Goal: Task Accomplishment & Management: Complete application form

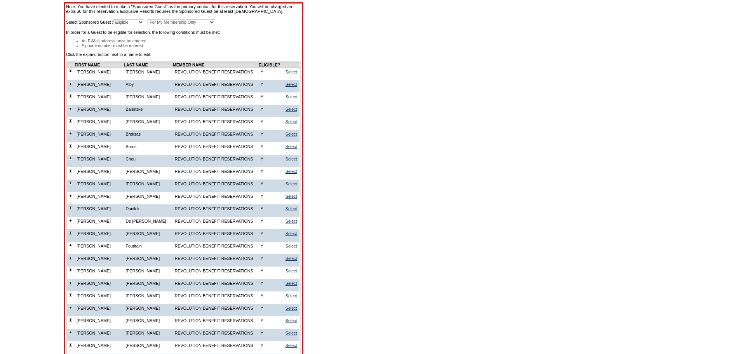
scroll to position [211, 0]
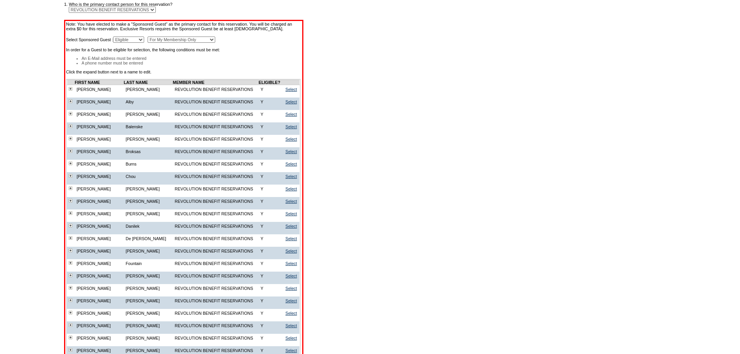
click at [124, 85] on td "LAST NAME" at bounding box center [148, 82] width 49 height 5
click at [99, 85] on td "FIRST NAME" at bounding box center [99, 82] width 49 height 5
click at [144, 43] on select "Eligible Non-Eligible" at bounding box center [128, 40] width 31 height 6
click at [197, 61] on li "An E-Mail address must be entered" at bounding box center [191, 58] width 219 height 5
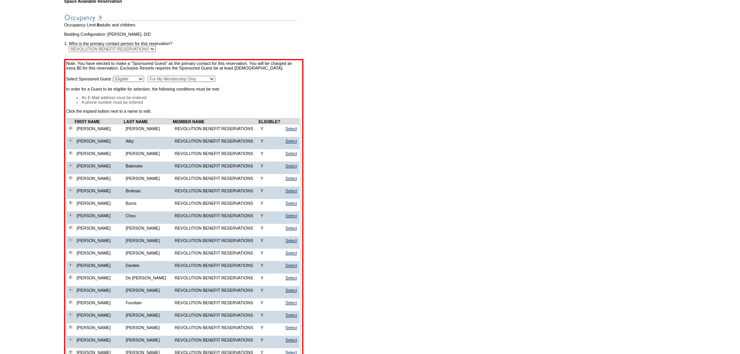
scroll to position [173, 0]
click at [182, 75] on td "Note: You have elected to make a "Sponsored Guest" as the primary contact for t…" at bounding box center [184, 68] width 236 height 14
click at [183, 82] on select "For My Membership Only For All Members In Membership" at bounding box center [182, 78] width 68 height 6
click at [190, 75] on td "Note: You have elected to make a "Sponsored Guest" as the primary contact for t…" at bounding box center [184, 68] width 236 height 14
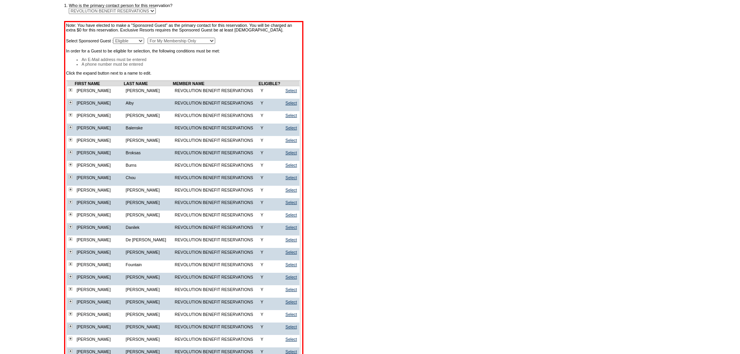
scroll to position [211, 0]
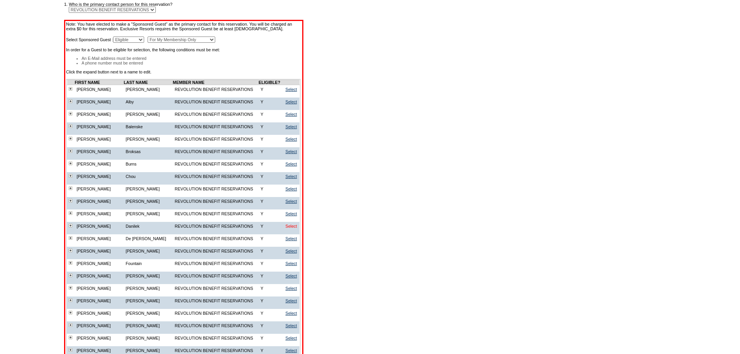
click at [289, 229] on link "Select" at bounding box center [292, 226] width 12 height 5
